Goal: Task Accomplishment & Management: Complete application form

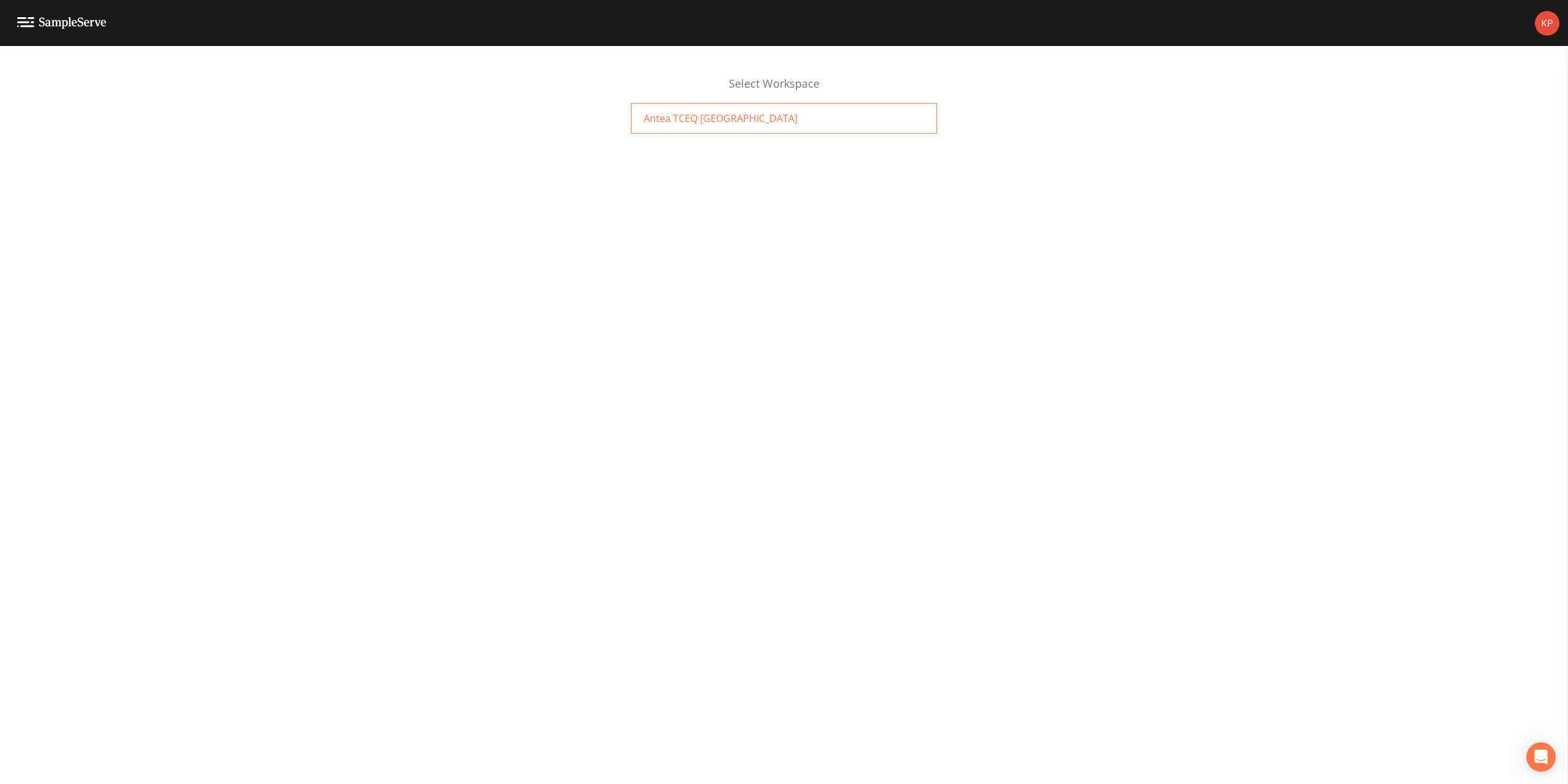
click at [684, 116] on span "Antea TCEQ [GEOGRAPHIC_DATA]" at bounding box center [721, 118] width 153 height 15
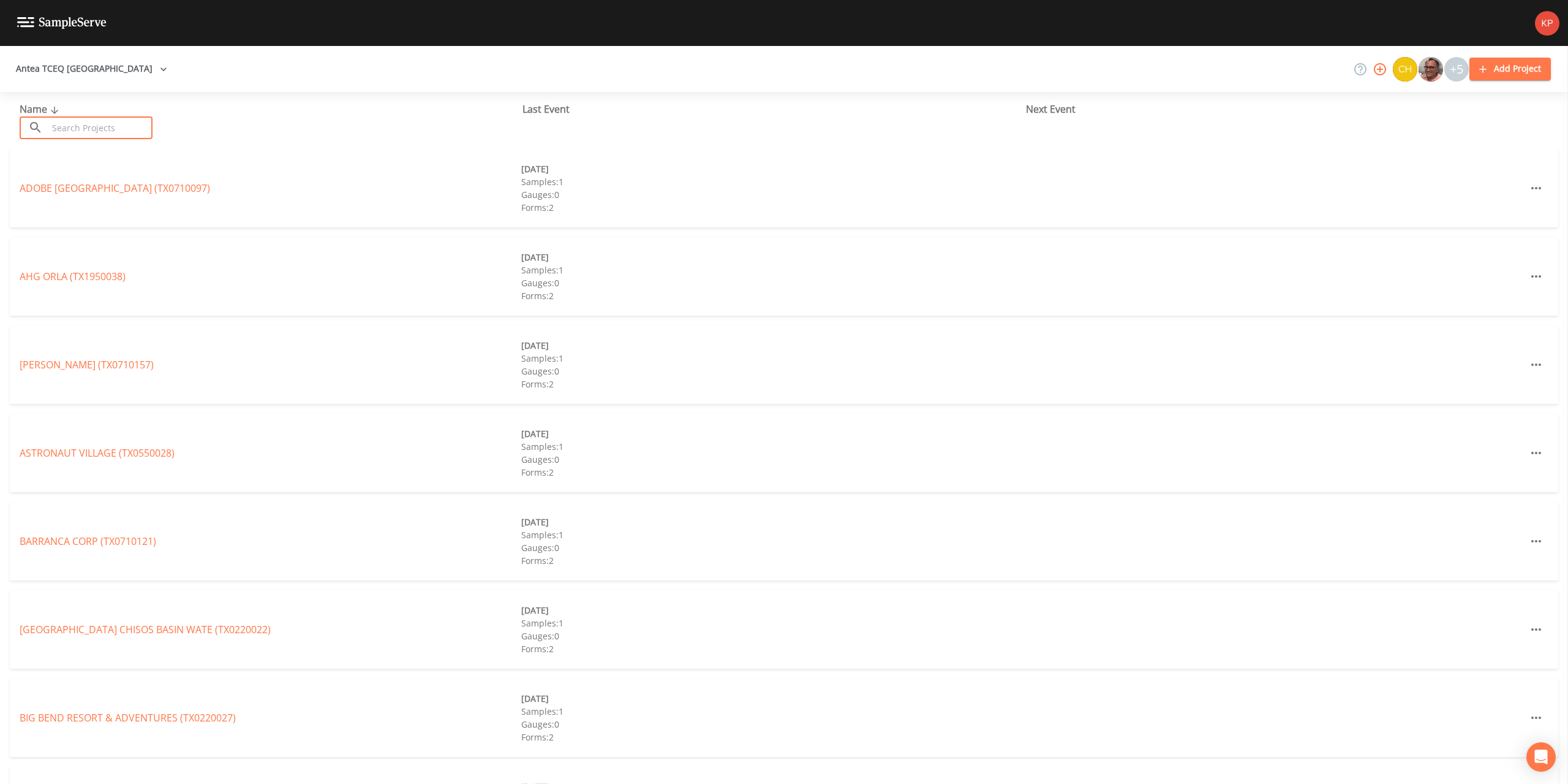
click at [92, 126] on input "text" at bounding box center [100, 127] width 105 height 23
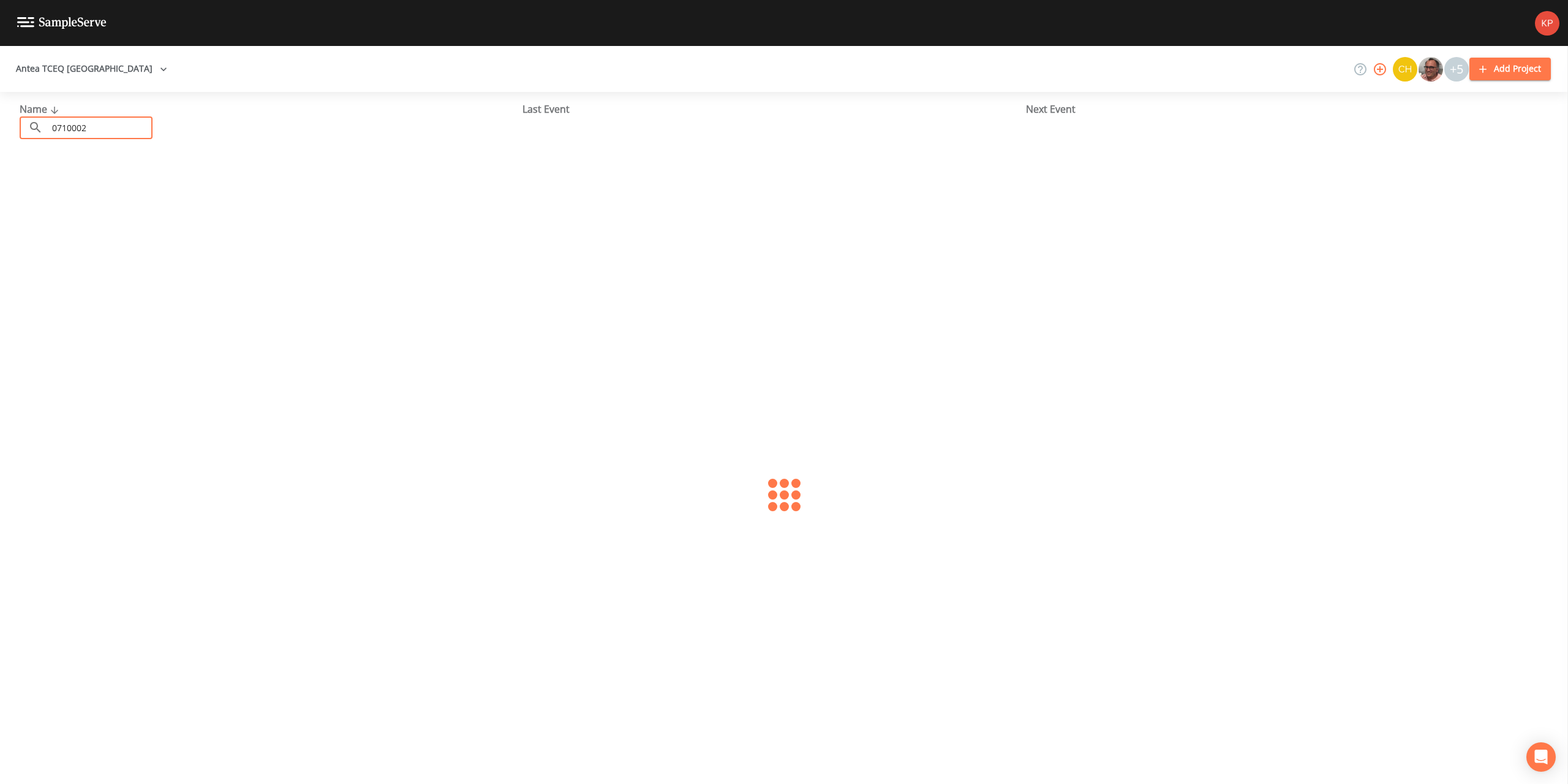
type input "0710002"
click at [71, 187] on link "EL PASO WATER UTILITIES PUBLIC SERVICE B (TX0710002)" at bounding box center [149, 188] width 259 height 14
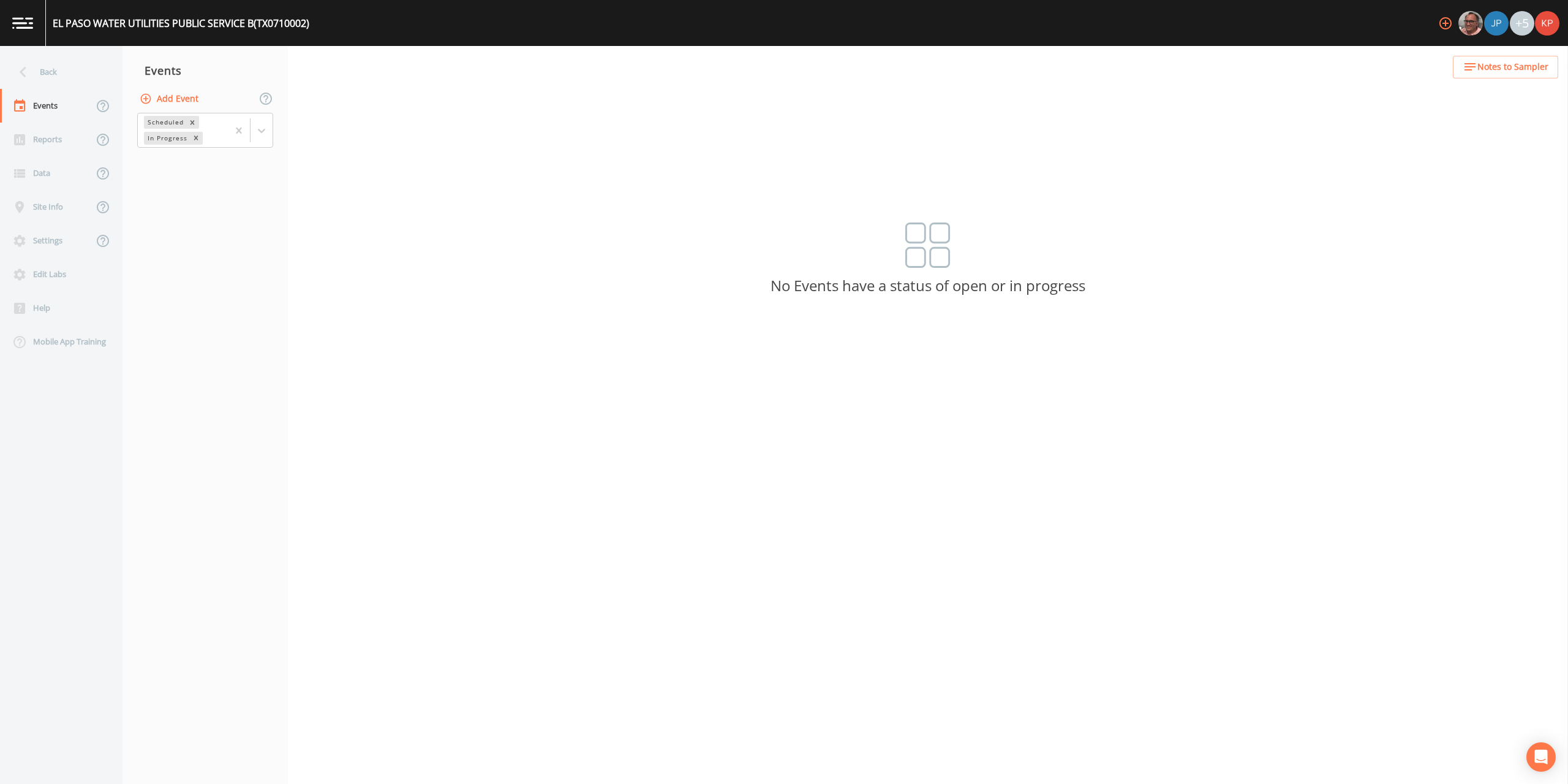
click at [148, 98] on icon "button" at bounding box center [145, 98] width 12 height 12
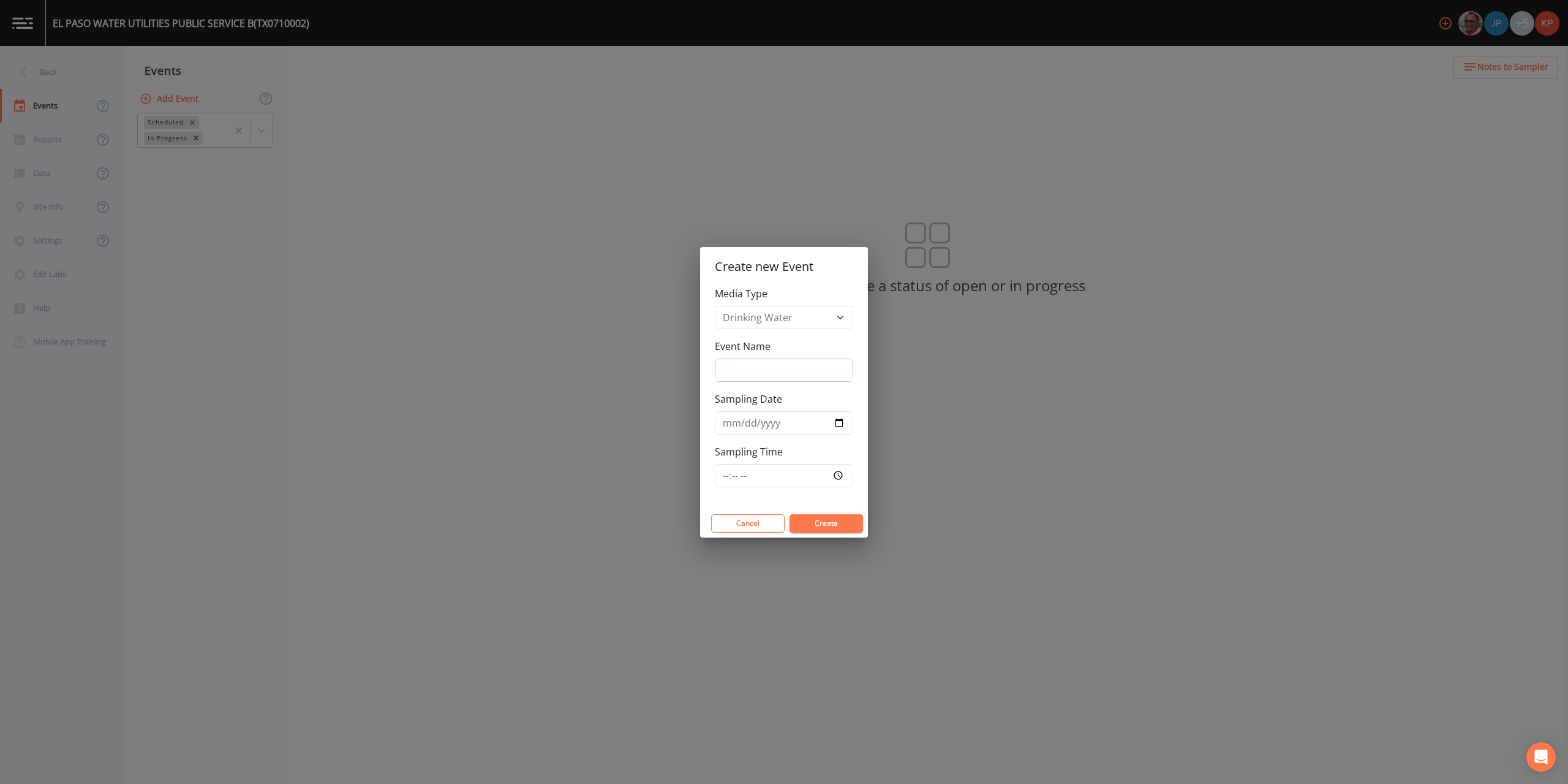
click at [745, 366] on input "Event Name" at bounding box center [784, 369] width 139 height 23
type input "Resample"
click at [842, 422] on input "Sampling Date" at bounding box center [784, 422] width 139 height 23
type input "2025-08-21"
click at [838, 476] on input "Sampling Time" at bounding box center [784, 475] width 139 height 23
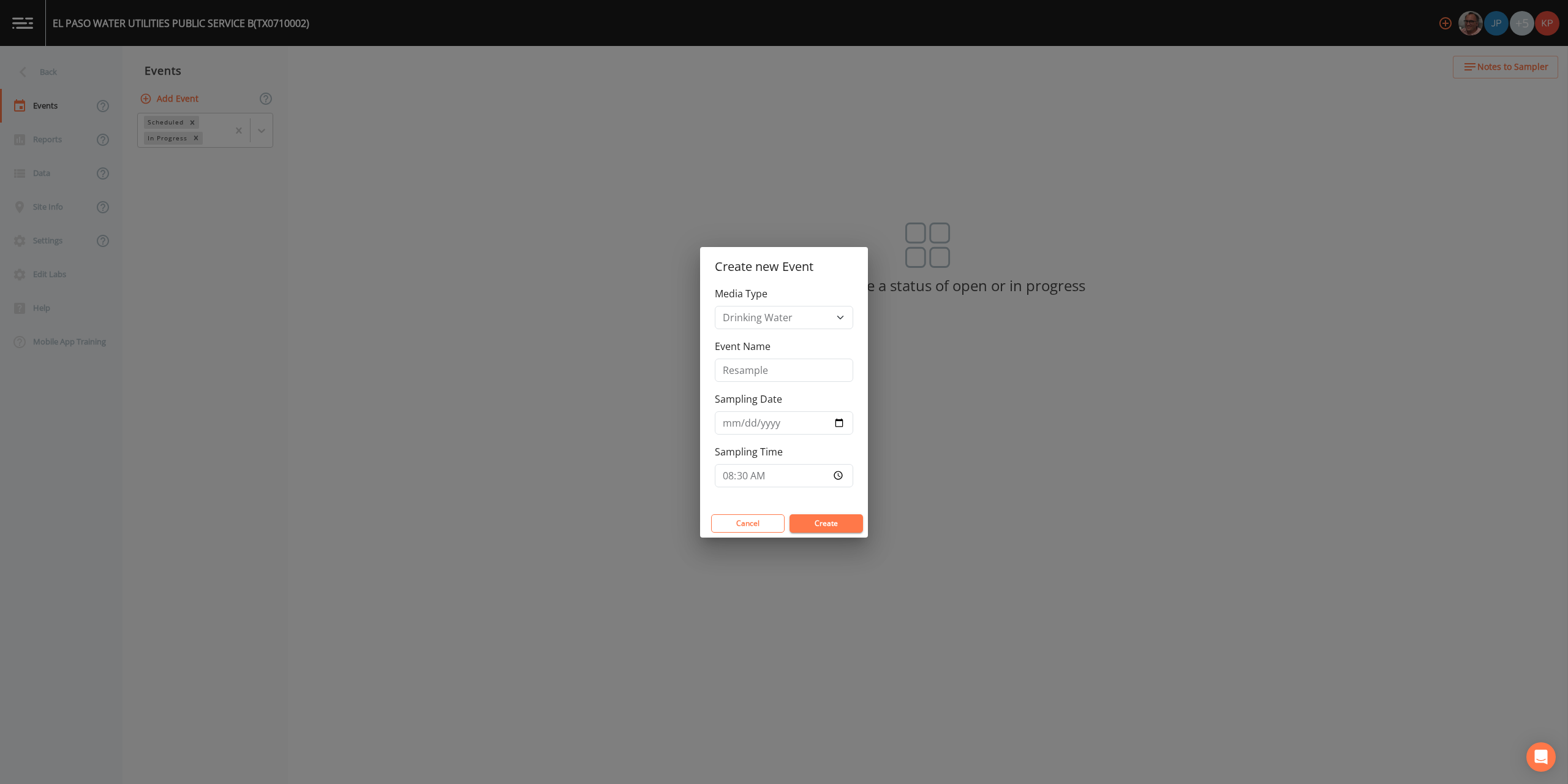
type input "08:30"
click at [835, 526] on button "Create" at bounding box center [826, 524] width 74 height 18
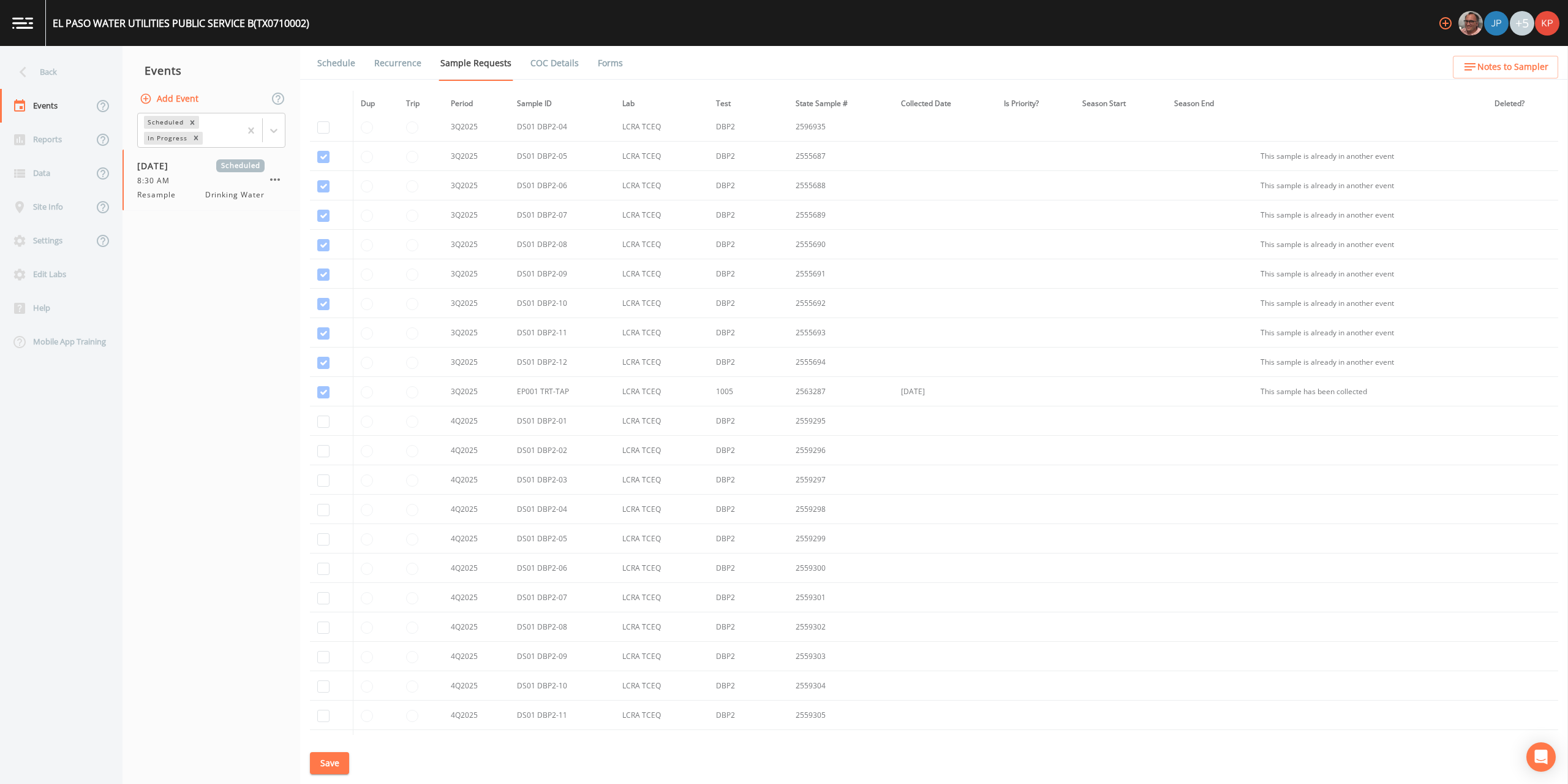
scroll to position [8888, 0]
checkbox input "true"
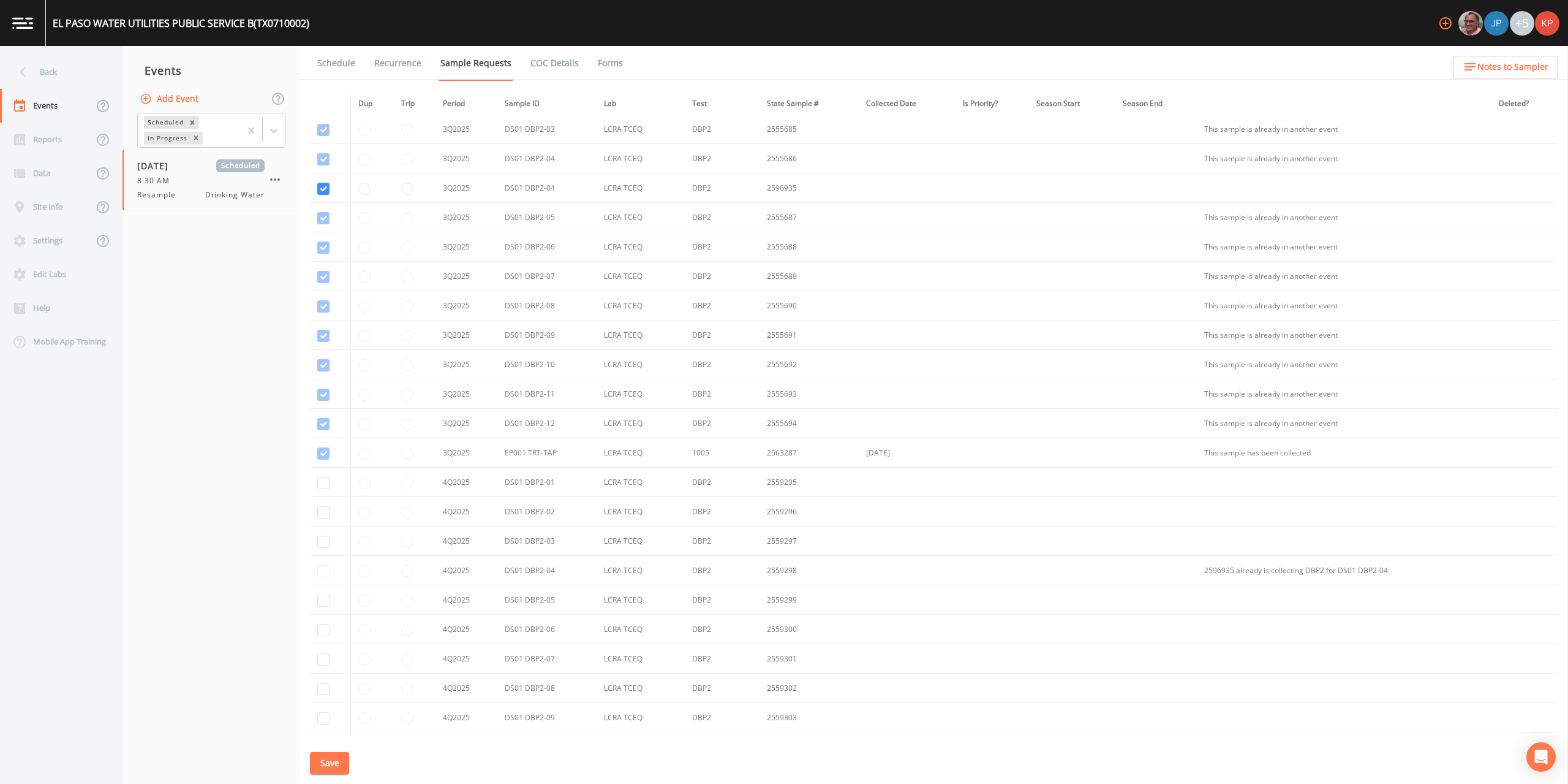
click at [331, 764] on button "Save" at bounding box center [329, 763] width 39 height 23
click at [326, 62] on link "Schedule" at bounding box center [336, 63] width 42 height 35
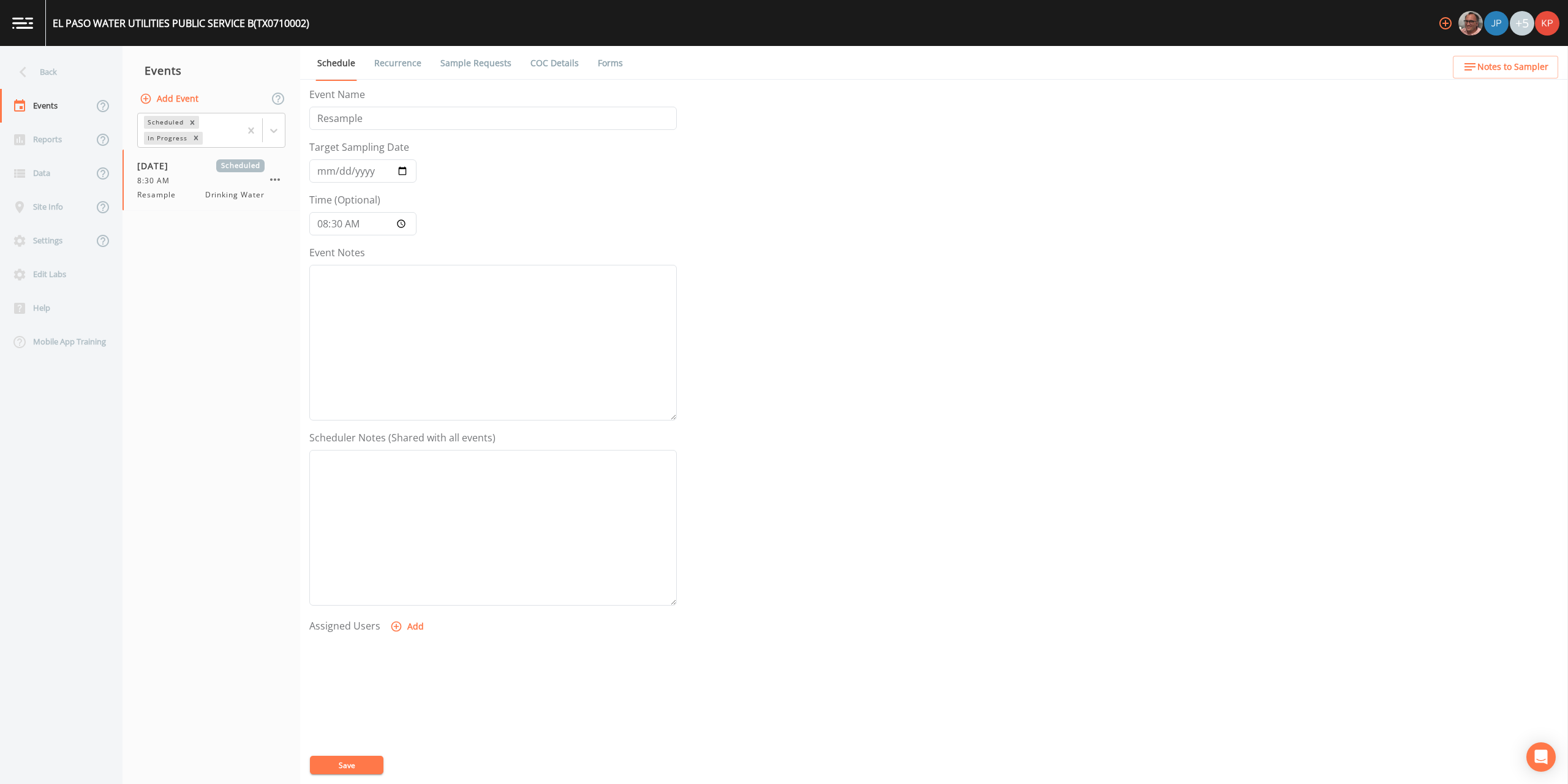
click at [397, 630] on icon "button" at bounding box center [396, 626] width 10 height 10
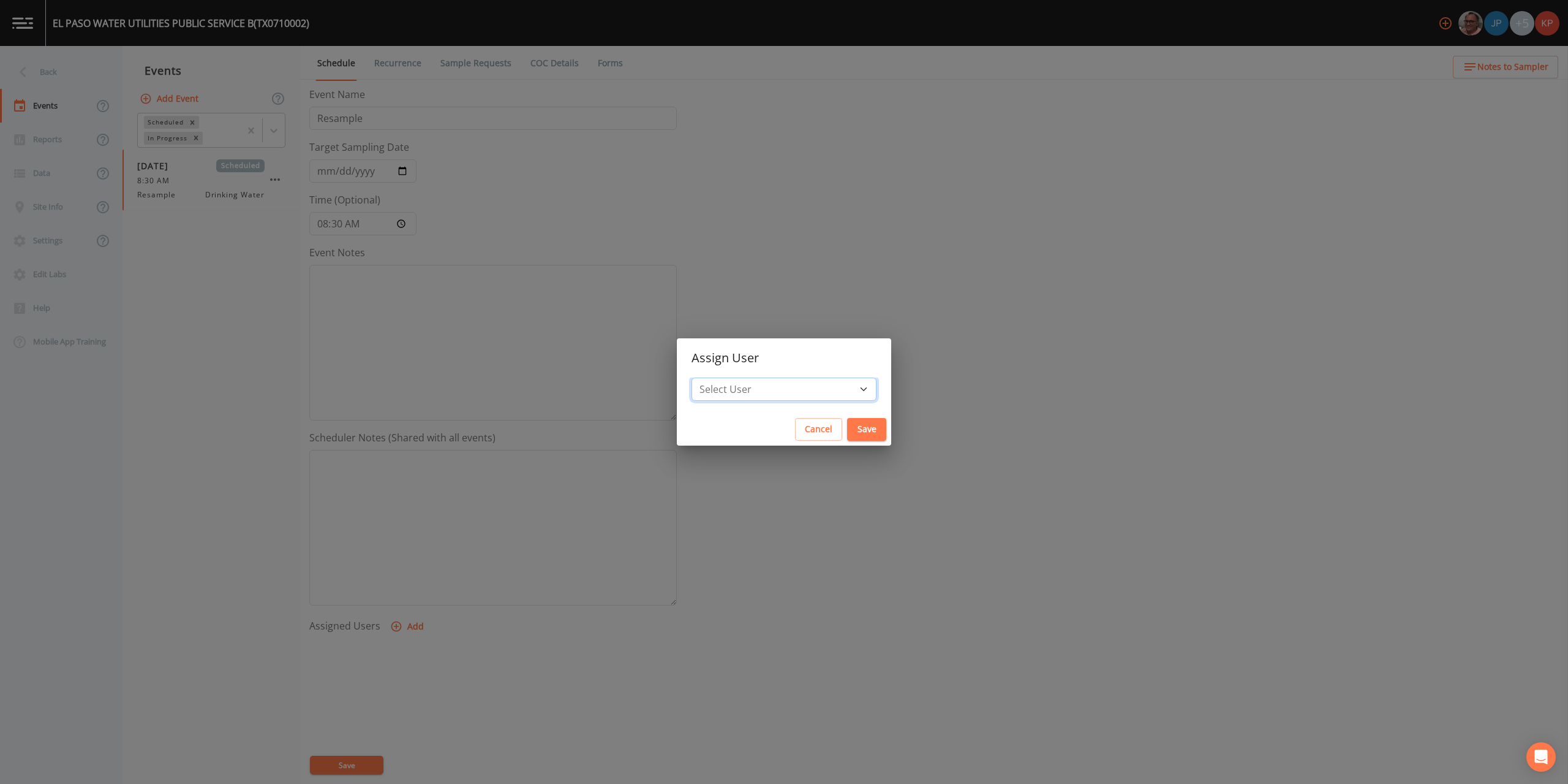
click at [822, 387] on select "Select User Mike Franklin Joshua gere Paul David Weber Zachary Evans Stafford J…" at bounding box center [784, 388] width 185 height 23
select select "f7af0aff-814f-4e76-9497-215a20ea6cd2"
click at [731, 377] on select "Select User Mike Franklin Joshua gere Paul David Weber Zachary Evans Stafford J…" at bounding box center [784, 388] width 185 height 23
click at [847, 429] on button "Save" at bounding box center [867, 429] width 39 height 23
select select
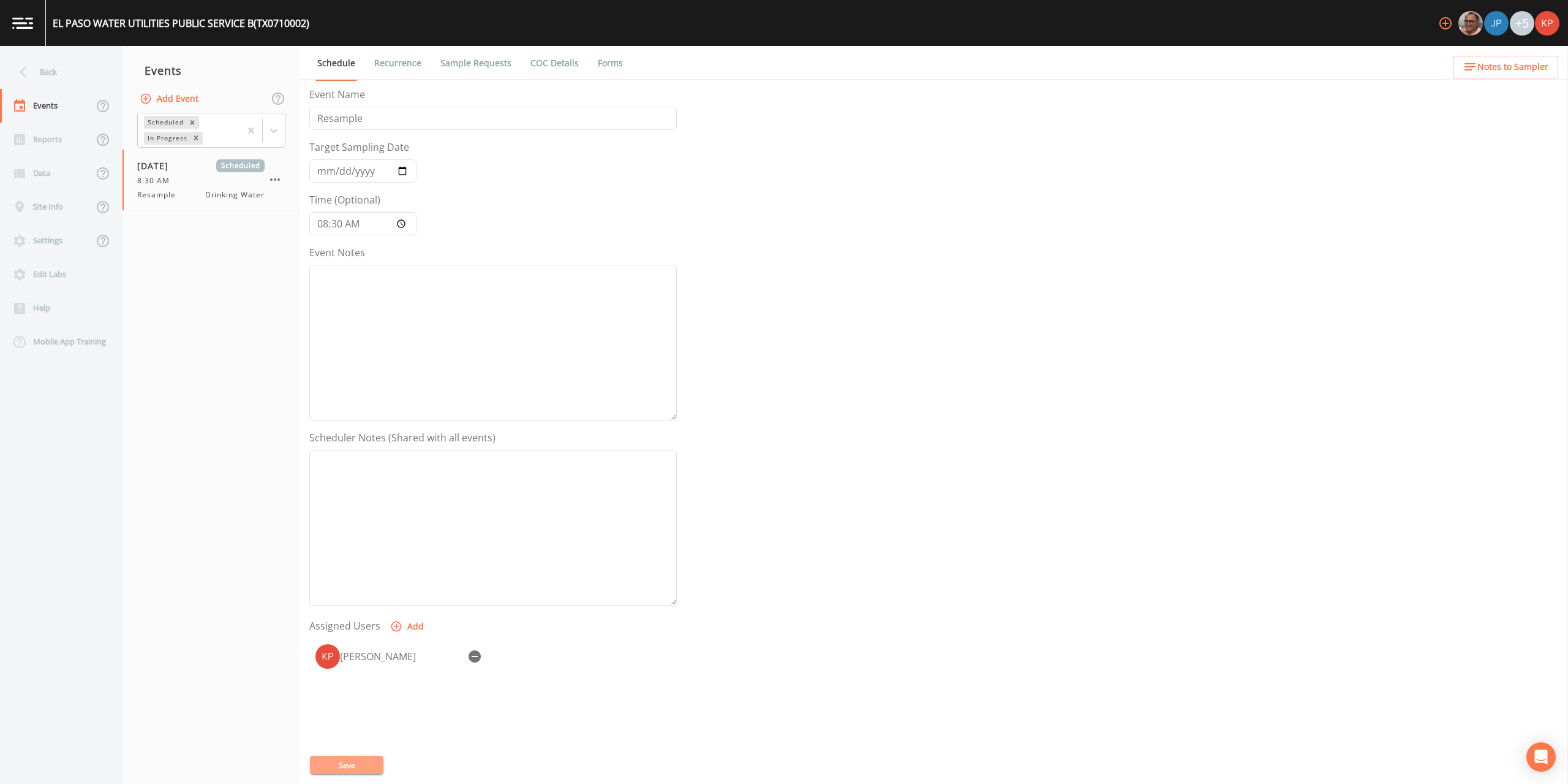
click at [335, 764] on button "Save" at bounding box center [346, 765] width 74 height 18
click at [447, 63] on link "Sample Requests" at bounding box center [476, 63] width 75 height 35
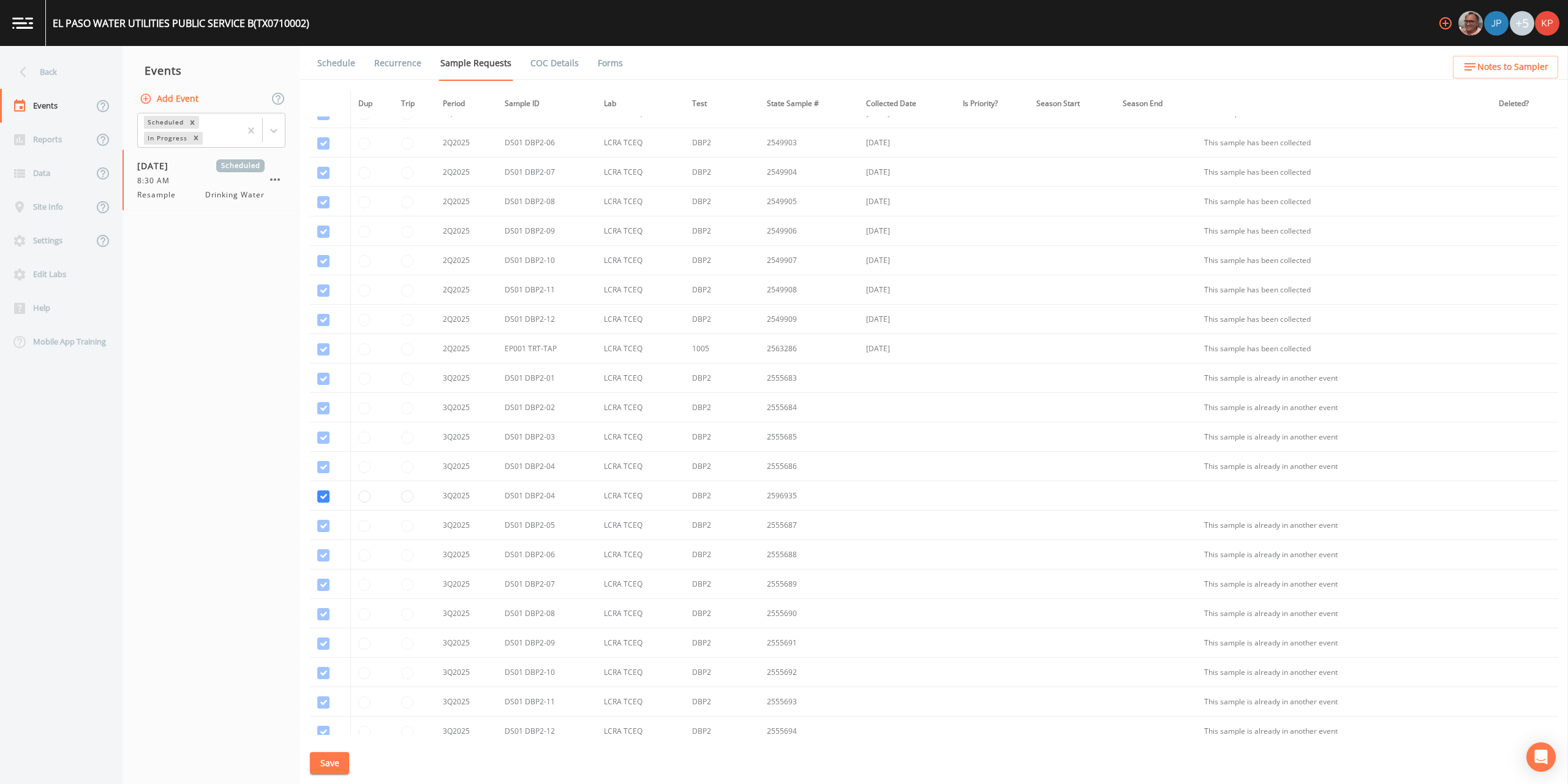
scroll to position [8582, 0]
